Goal: Task Accomplishment & Management: Use online tool/utility

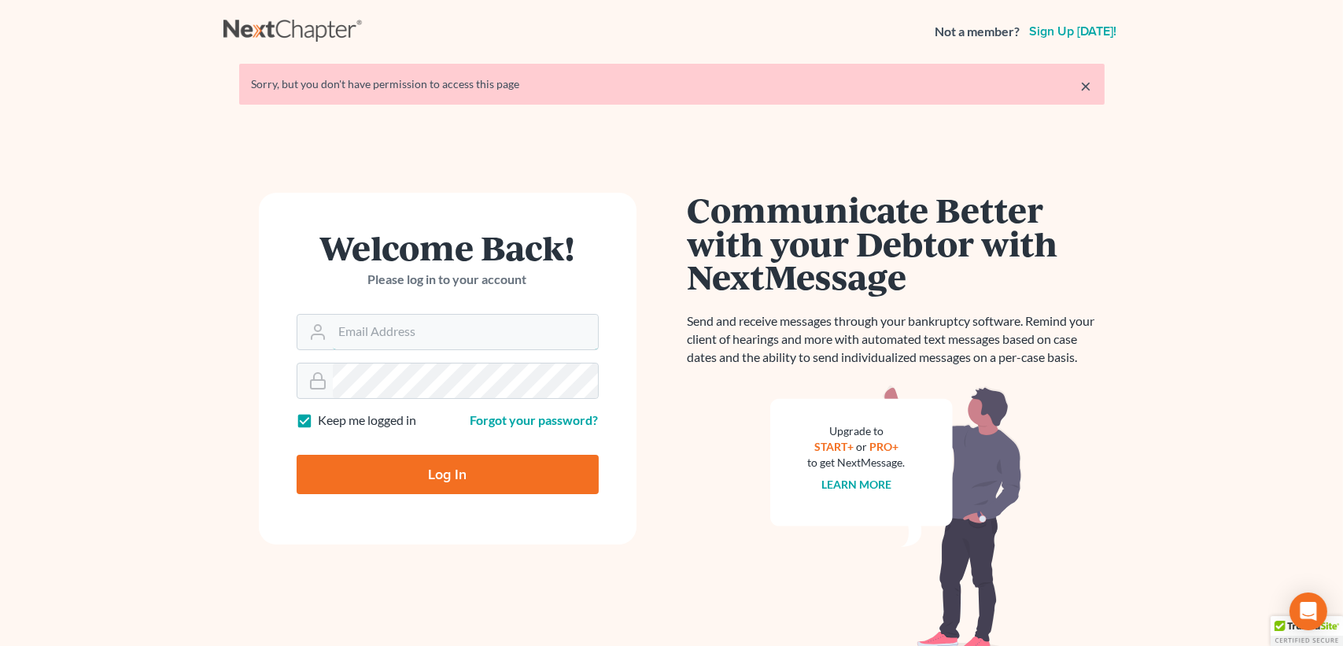
type input "[PERSON_NAME][EMAIL_ADDRESS][DOMAIN_NAME]"
click at [422, 482] on input "Log In" at bounding box center [448, 474] width 302 height 39
type input "Thinking..."
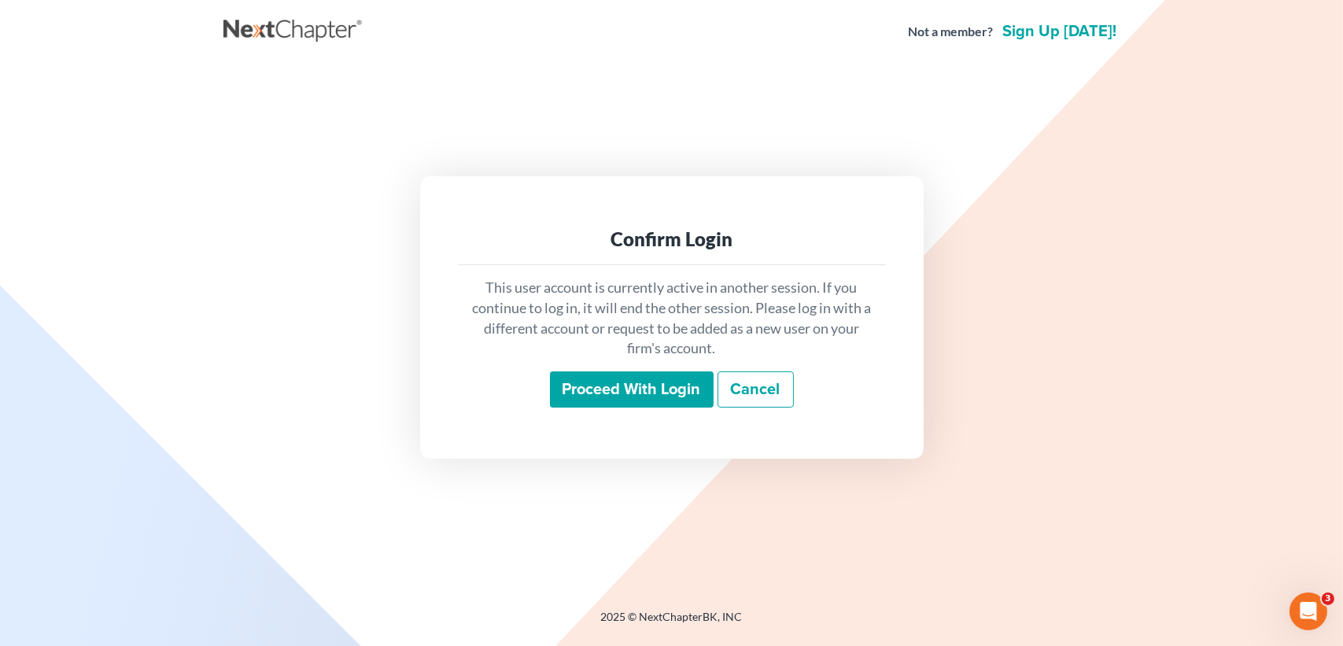
click at [678, 375] on input "Proceed with login" at bounding box center [632, 389] width 164 height 36
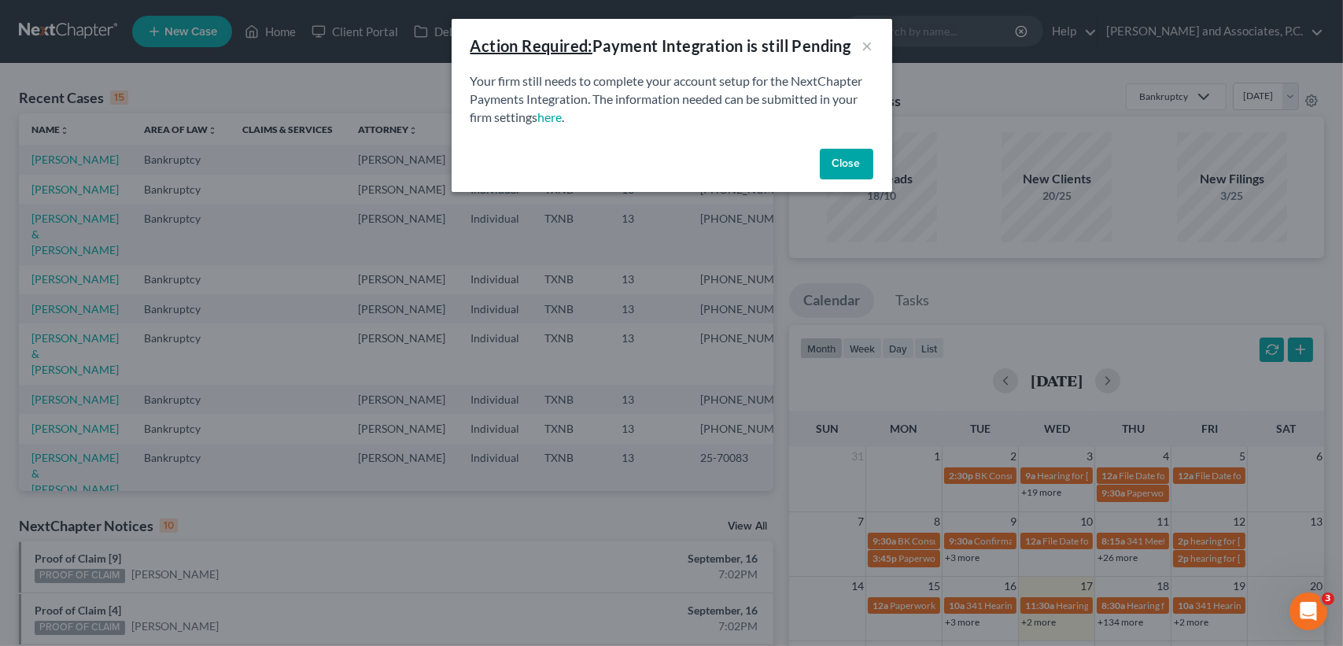
click at [855, 156] on button "Close" at bounding box center [847, 164] width 54 height 31
